Goal: Communication & Community: Answer question/provide support

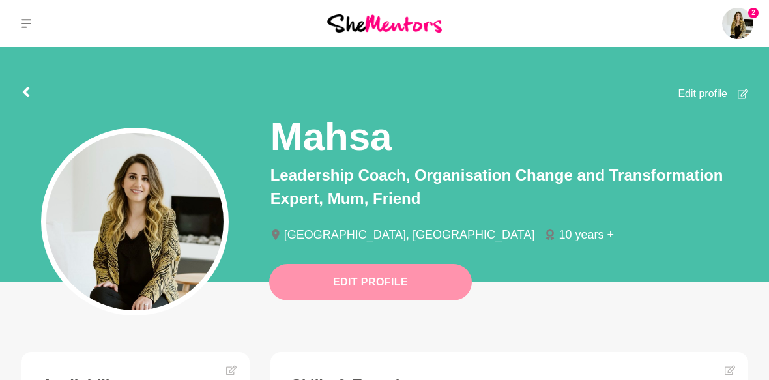
click at [373, 285] on button "Edit Profile" at bounding box center [370, 282] width 203 height 36
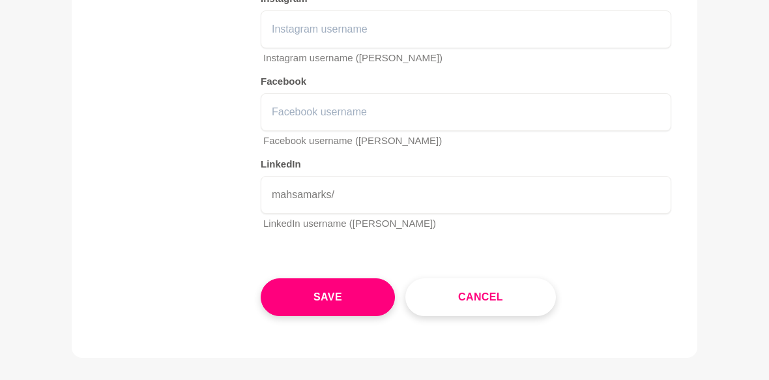
scroll to position [2306, 0]
click at [459, 278] on button "Cancel" at bounding box center [480, 297] width 150 height 38
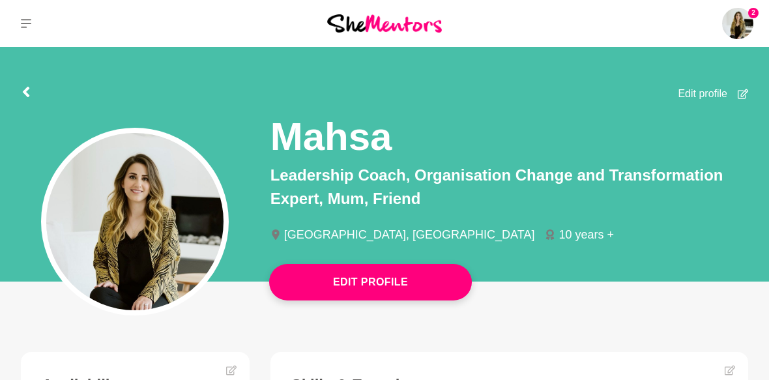
click at [20, 18] on button at bounding box center [26, 23] width 52 height 47
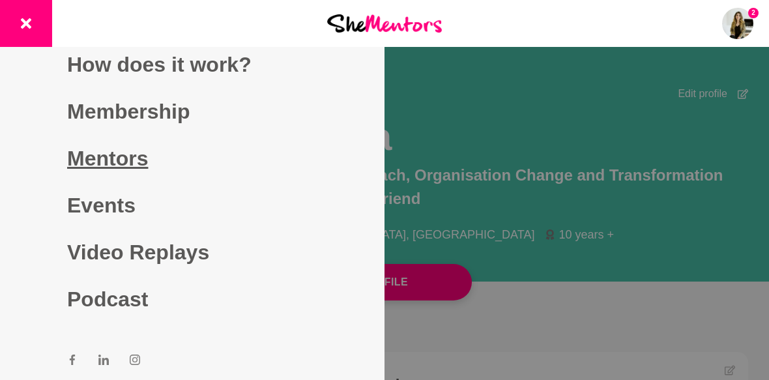
scroll to position [8, 0]
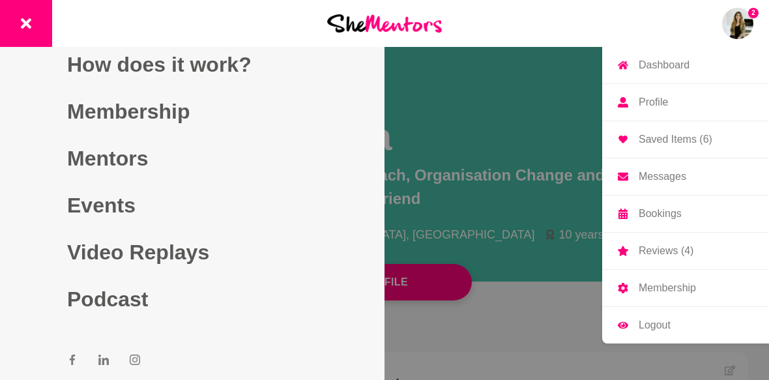
click at [739, 27] on img at bounding box center [737, 23] width 31 height 31
click at [662, 181] on p "Messages" at bounding box center [662, 176] width 48 height 10
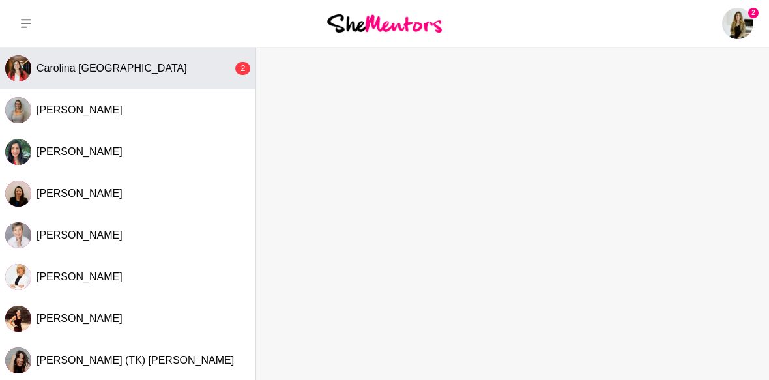
click at [83, 78] on button "Carolina Portugal 2" at bounding box center [127, 69] width 255 height 42
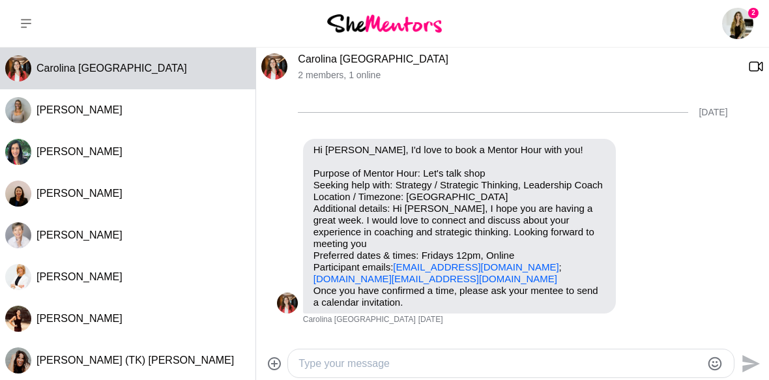
scroll to position [829, 0]
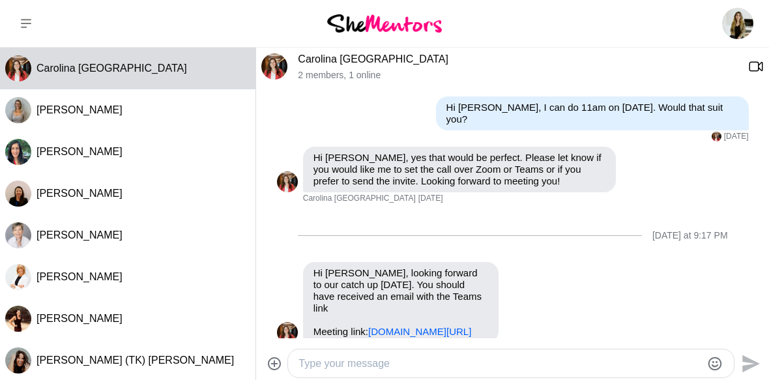
click at [392, 362] on textarea "Type your message" at bounding box center [499, 364] width 403 height 16
type textarea "Hi Carolina, you mean Tuesday right?"
click at [750, 368] on icon "Send" at bounding box center [751, 363] width 18 height 18
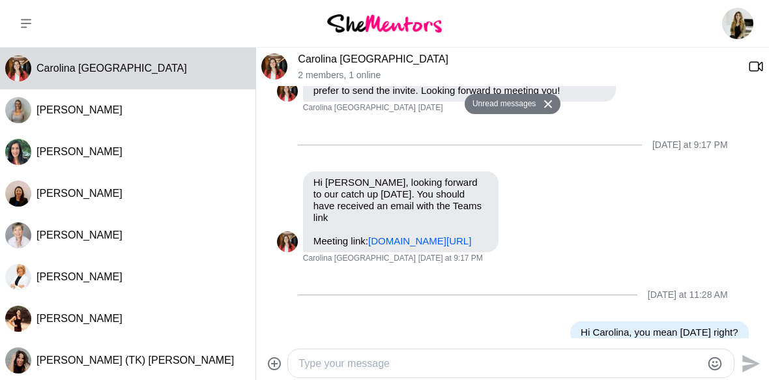
click at [479, 358] on textarea "Type your message" at bounding box center [499, 364] width 403 height 16
type textarea "I have received the invite thanks :)"
click at [749, 358] on icon "Send" at bounding box center [751, 363] width 18 height 18
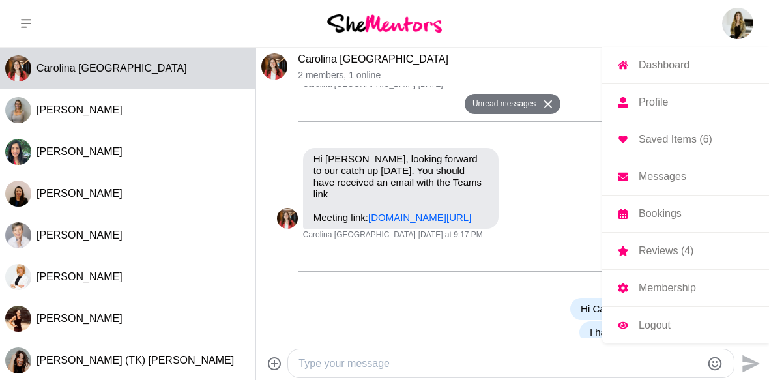
click at [640, 328] on p "Logout" at bounding box center [654, 325] width 32 height 10
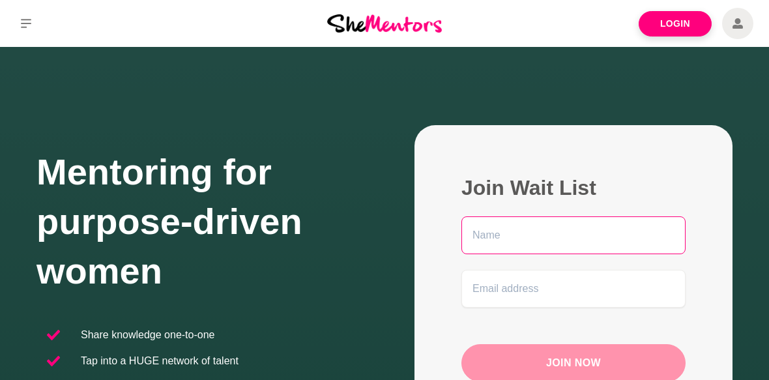
click at [532, 238] on input "text" at bounding box center [573, 235] width 224 height 38
click at [548, 311] on form "Join Now Have an account? Log In" at bounding box center [573, 312] width 224 height 193
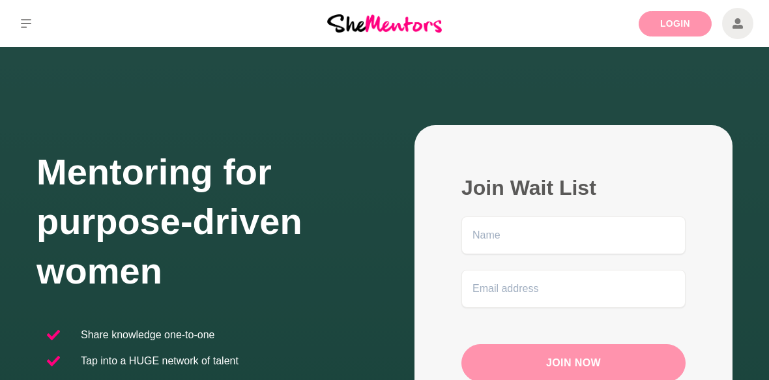
click at [670, 16] on link "Login" at bounding box center [674, 23] width 73 height 25
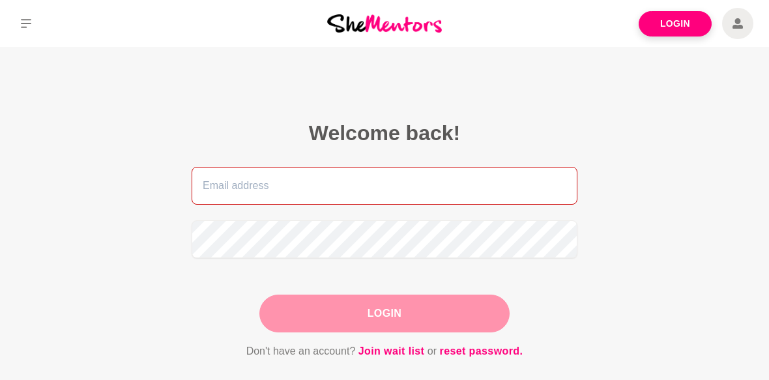
type input "[EMAIL_ADDRESS][DOMAIN_NAME]"
